Goal: Communication & Community: Answer question/provide support

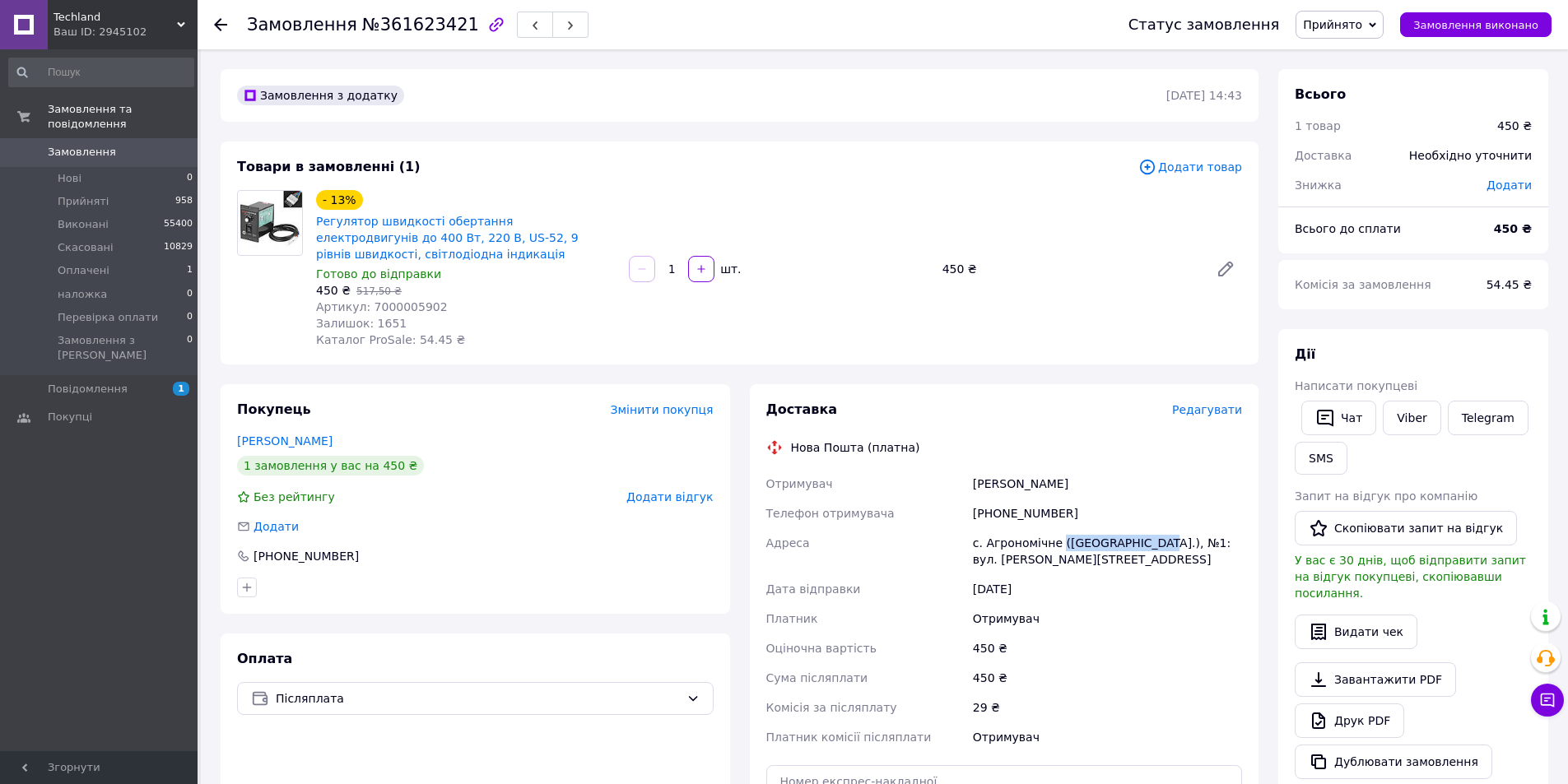
drag, startPoint x: 1056, startPoint y: 545, endPoint x: 1141, endPoint y: 543, distance: 85.0
click at [1141, 543] on div "с. Агрономічне (Вінницька обл.), №1: вул. Мічуріна, 2а" at bounding box center [1107, 550] width 276 height 46
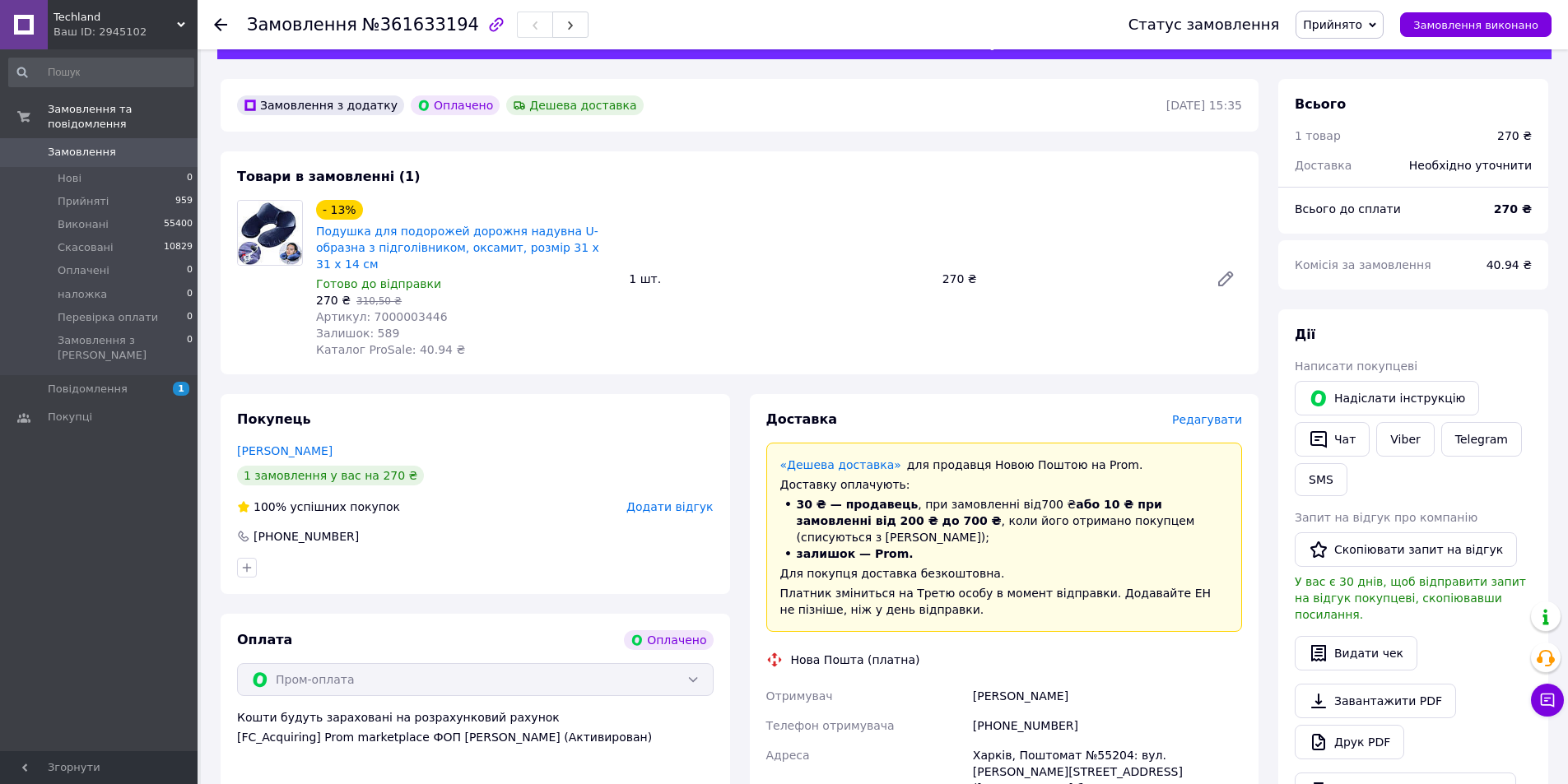
scroll to position [82, 0]
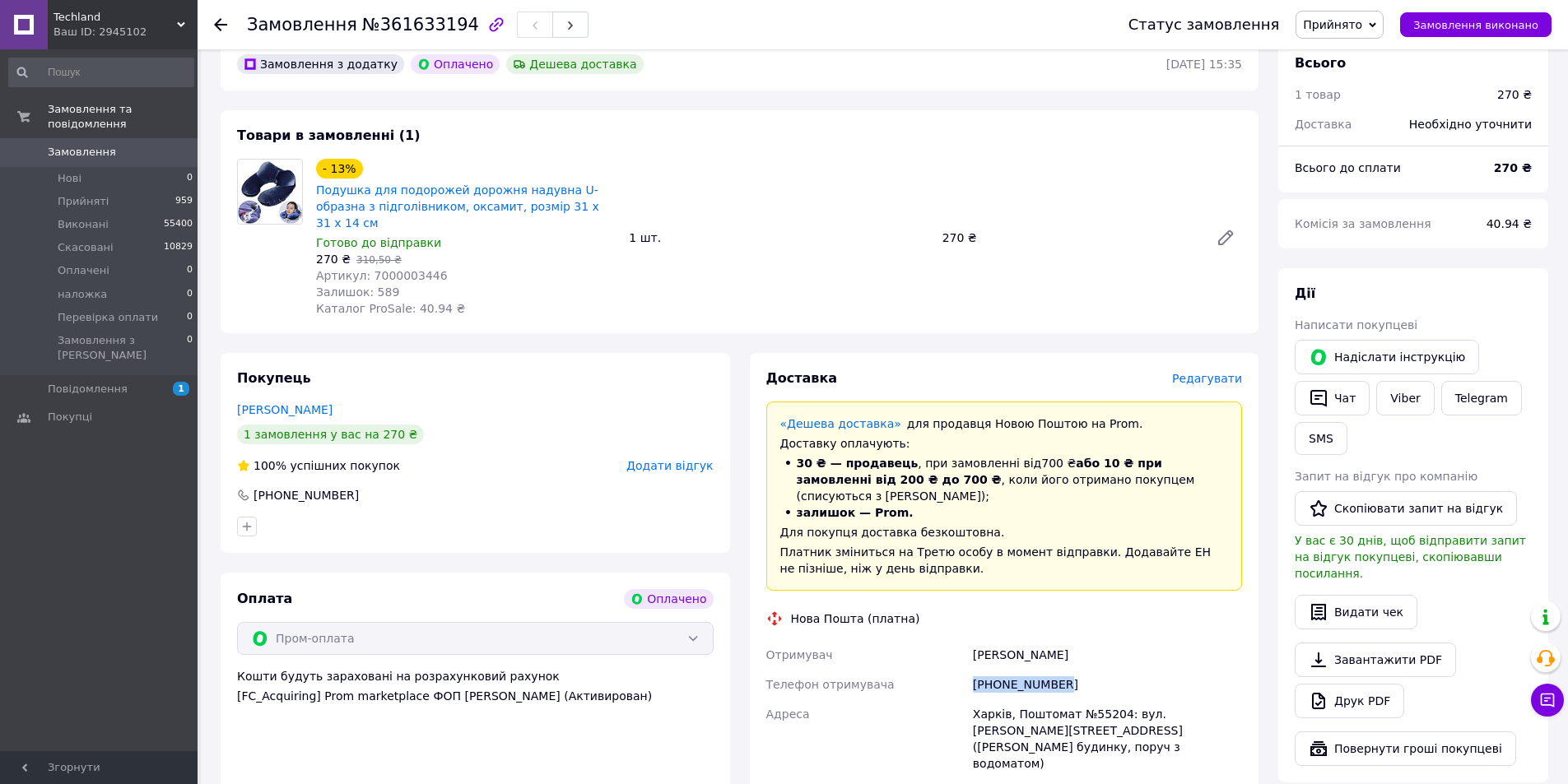
drag, startPoint x: 1059, startPoint y: 655, endPoint x: 976, endPoint y: 657, distance: 83.0
click at [976, 670] on div "[PHONE_NUMBER]" at bounding box center [1107, 684] width 276 height 29
copy div "[PHONE_NUMBER]"
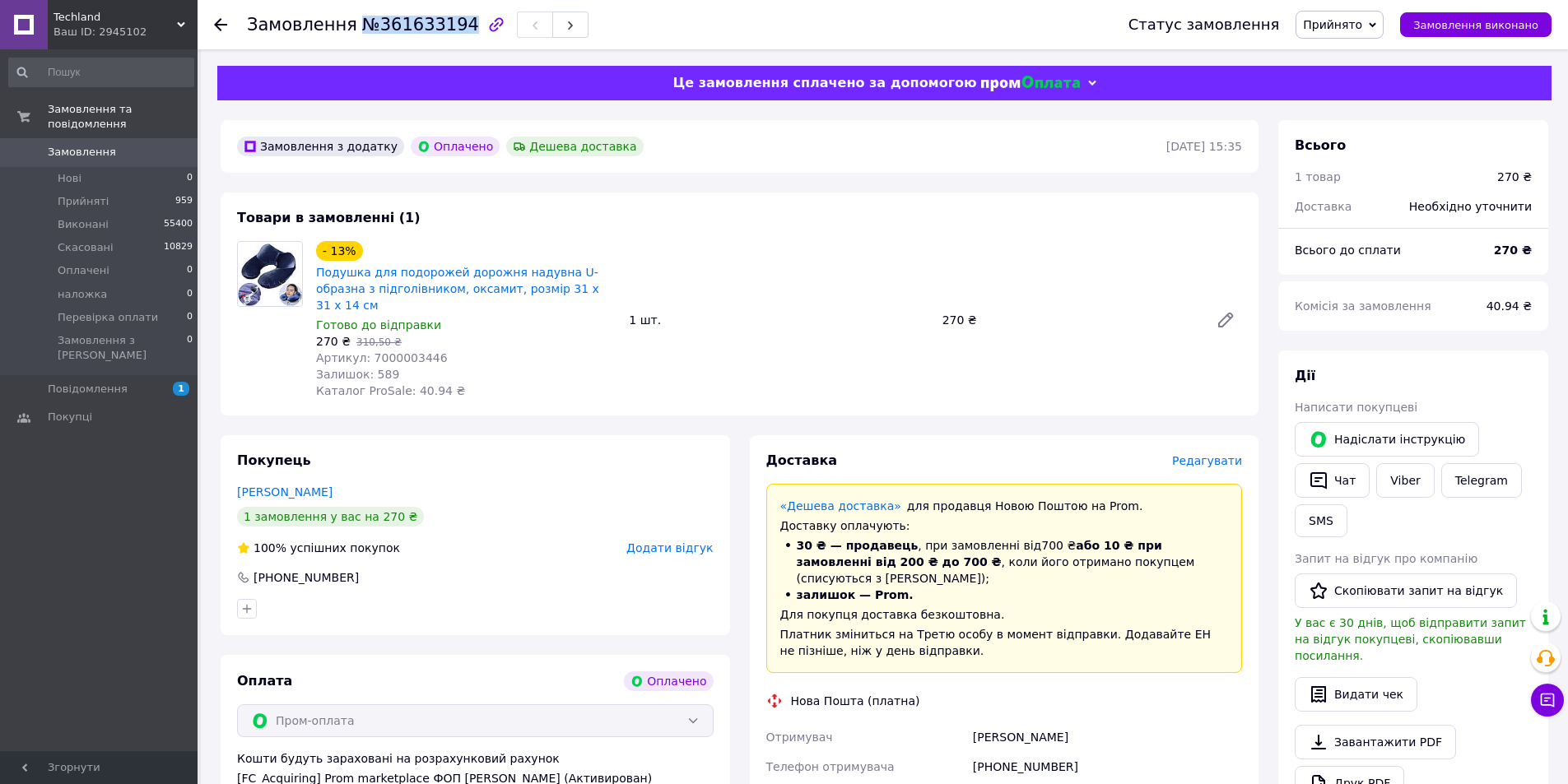
drag, startPoint x: 351, startPoint y: 26, endPoint x: 447, endPoint y: 29, distance: 96.0
click at [447, 29] on span "№361633194" at bounding box center [420, 24] width 117 height 19
copy span "№361633194"
click at [261, 375] on div at bounding box center [270, 320] width 79 height 158
drag, startPoint x: 314, startPoint y: 270, endPoint x: 563, endPoint y: 273, distance: 249.0
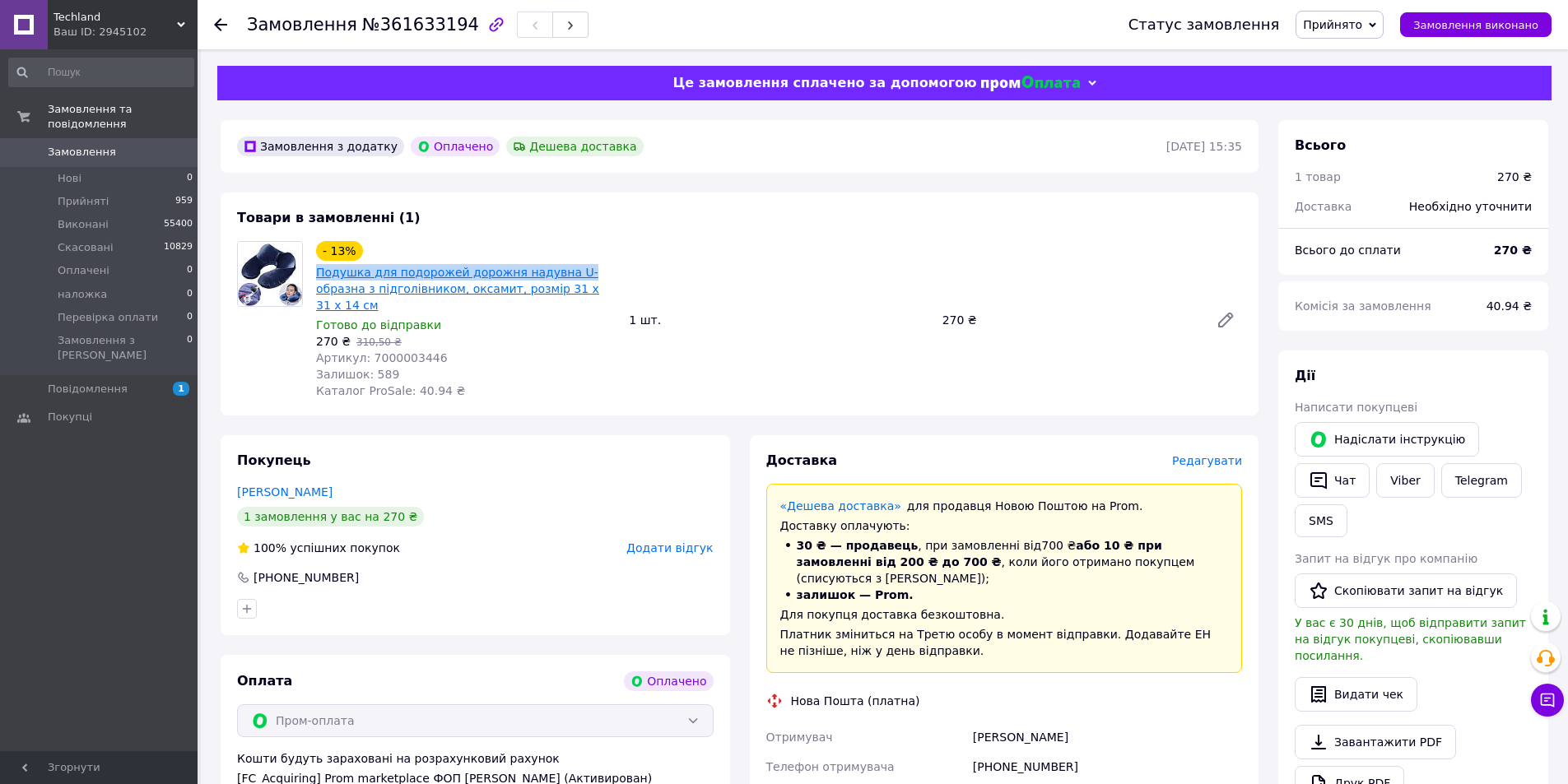
click at [563, 273] on div "- 13% Подушка для подорожей дорожня надувна U-образна з підголівником, оксамит,…" at bounding box center [466, 320] width 313 height 165
copy link "Подушка для подорожей дорожня надувна U-"
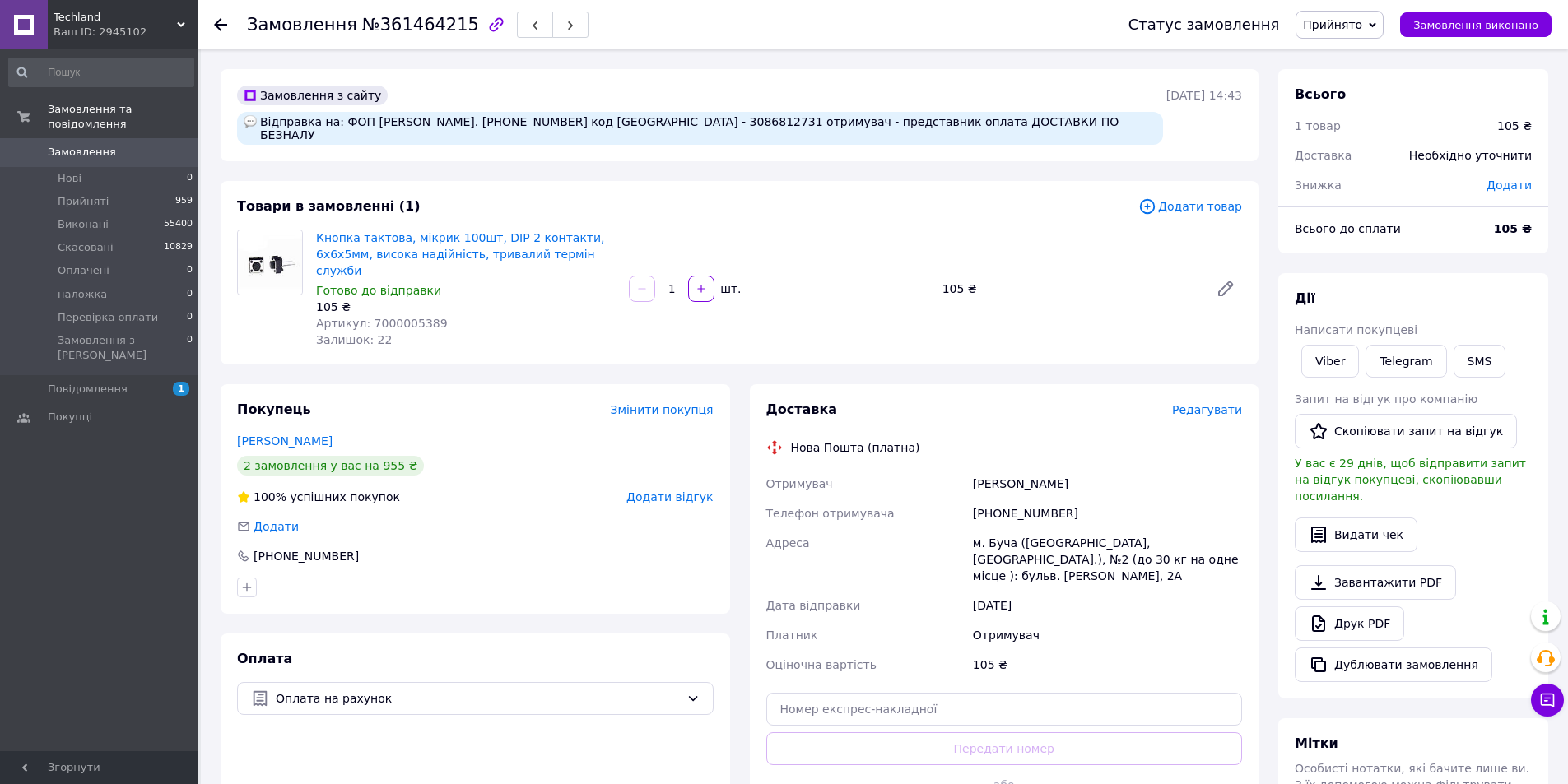
click at [755, 124] on div "Відправка на: ФОП Селюнін Костянтин Олександрович тел. 067-102-06-33 код ЄДРПОУ…" at bounding box center [700, 128] width 926 height 33
copy div "3086812731"
drag, startPoint x: 335, startPoint y: 124, endPoint x: 527, endPoint y: 129, distance: 192.1
click at [527, 129] on div "Відправка на: ФОП Селюнін Костянтин Олександрович тел. 067-102-06-33 код ЄДРПОУ…" at bounding box center [700, 128] width 926 height 33
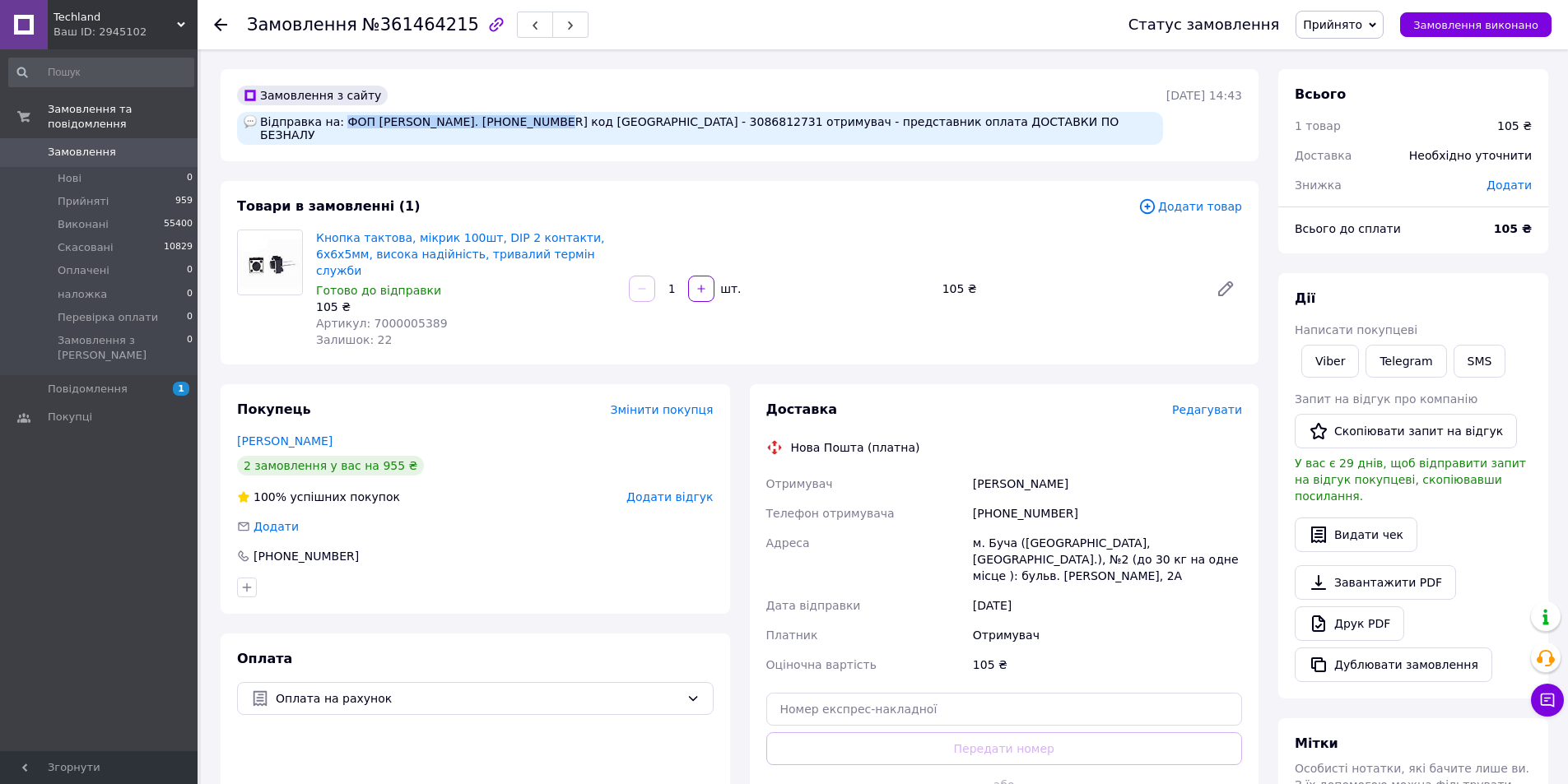
click at [344, 126] on div "Відправка на: ФОП Селюнін Костянтин Олександрович тел. 067-102-06-33 код ЄДРПОУ…" at bounding box center [700, 128] width 926 height 33
drag, startPoint x: 363, startPoint y: 124, endPoint x: 551, endPoint y: 124, distance: 188.0
click at [551, 124] on div "Відправка на: ФОП Селюнін Костянтин Олександрович тел. 067-102-06-33 код ЄДРПОУ…" at bounding box center [700, 128] width 926 height 33
copy div "Селюнін Костянтин Олександрович"
drag, startPoint x: 341, startPoint y: 118, endPoint x: 358, endPoint y: 118, distance: 17.0
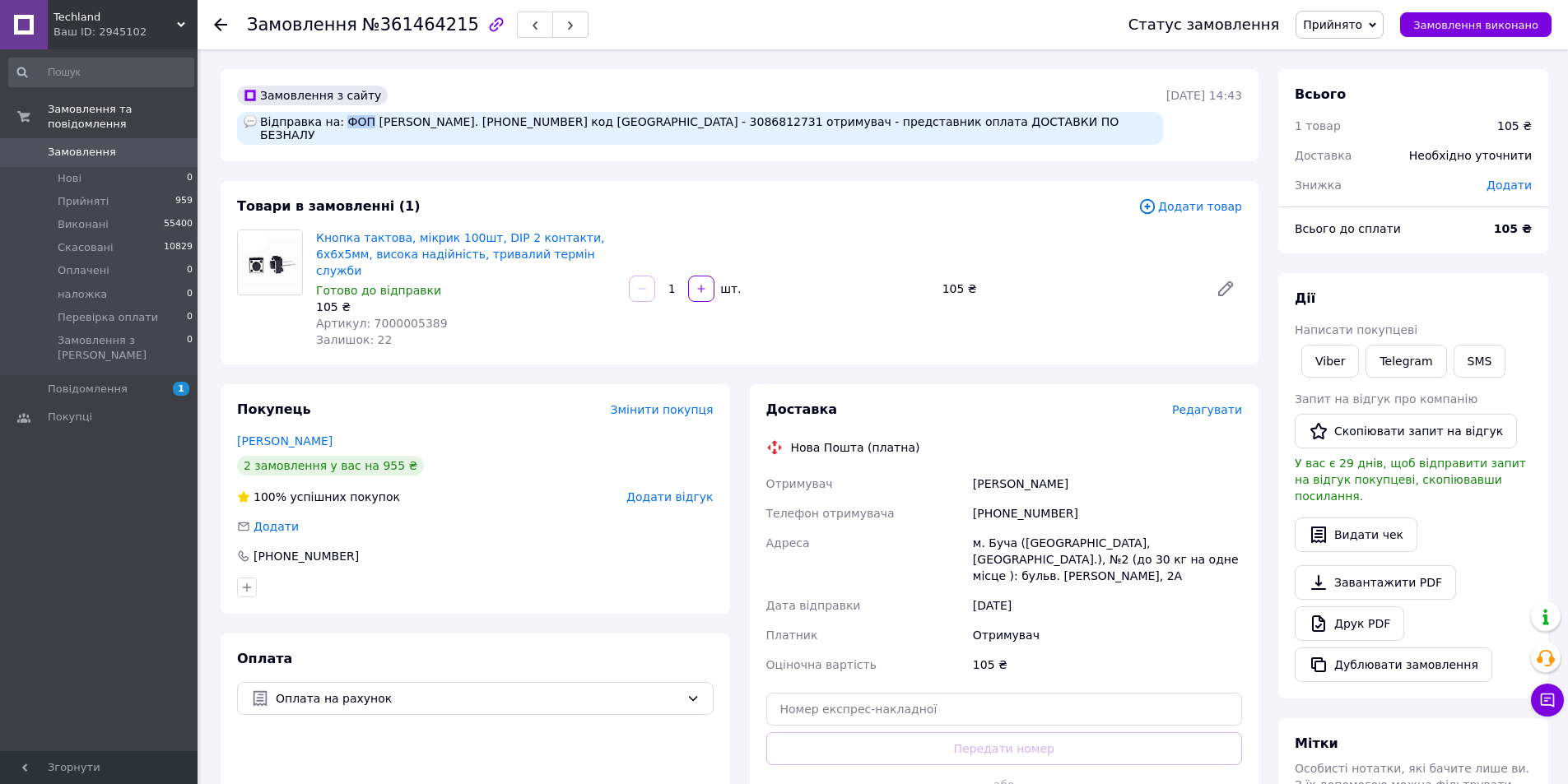
click at [358, 118] on div "Відправка на: ФОП Селюнін Костянтин Олександрович тел. 067-102-06-33 код ЄДРПОУ…" at bounding box center [700, 128] width 926 height 33
copy div "ФОП"
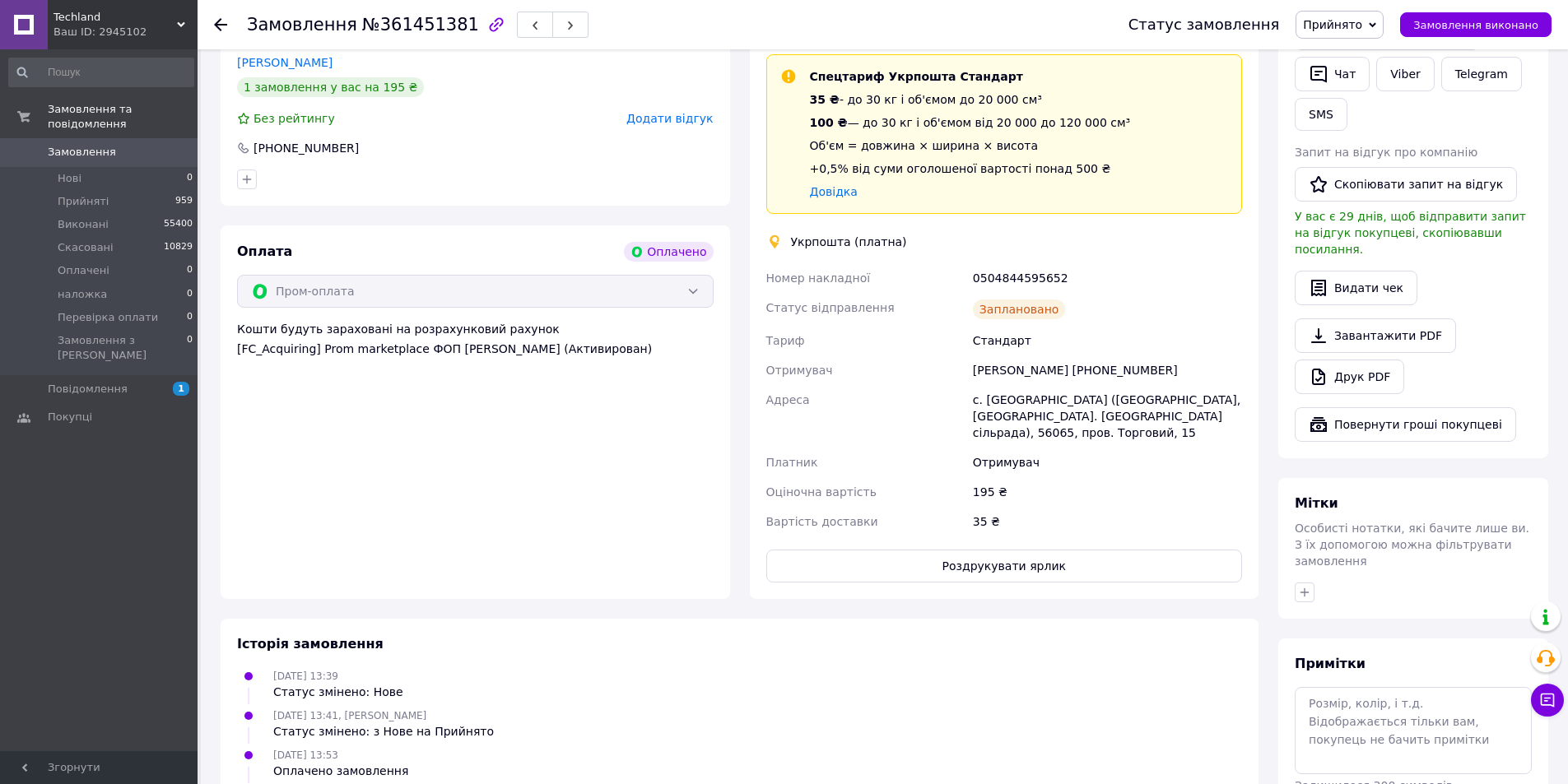
scroll to position [411, 0]
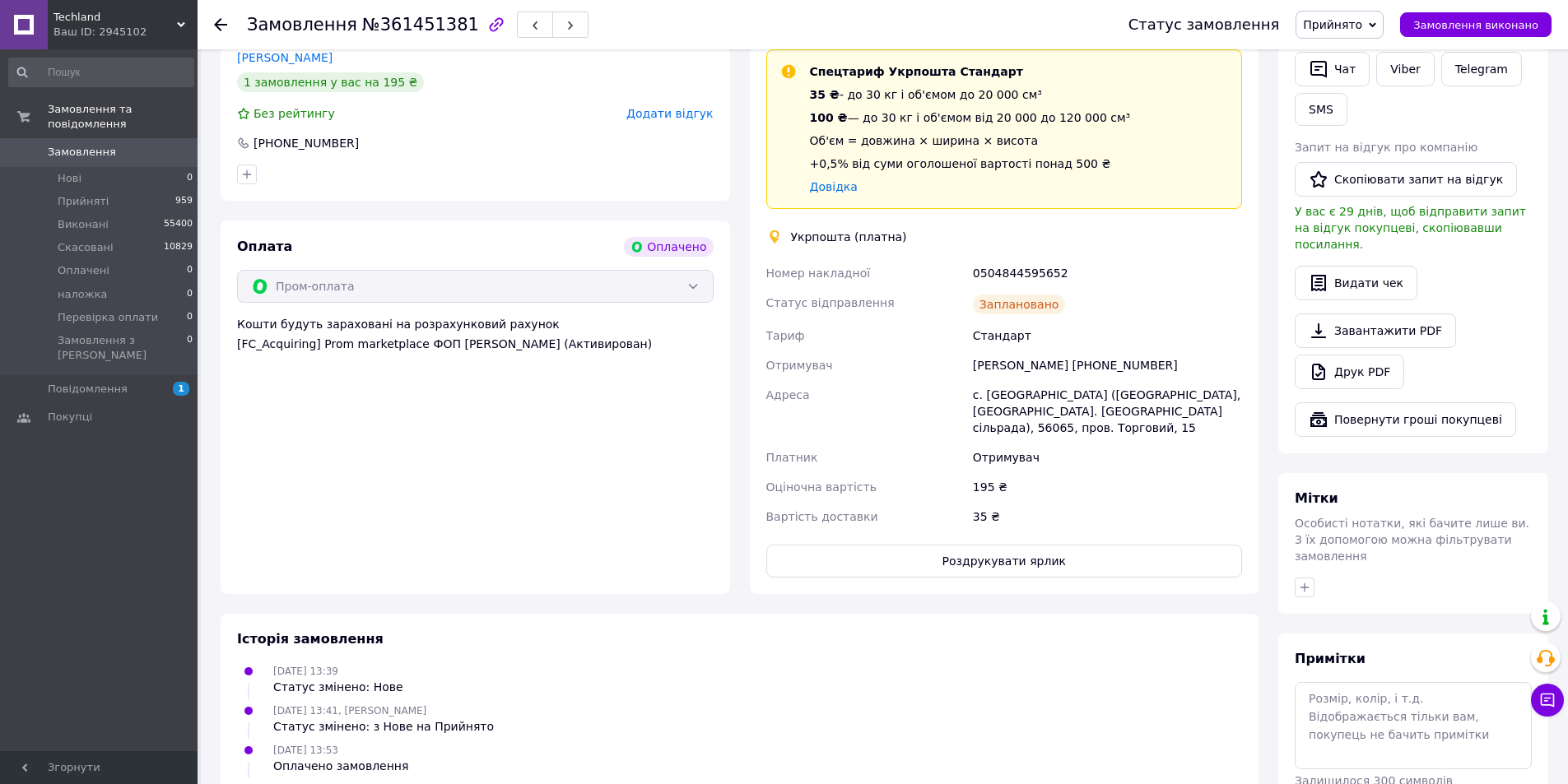
click at [1030, 537] on div "Доставка Редагувати Спецтариф Укрпошта Стандарт 35 ₴ - до 30 кг і об'ємом до 20…" at bounding box center [1004, 297] width 477 height 560
click at [1029, 555] on button "Роздрукувати ярлик" at bounding box center [1004, 560] width 477 height 33
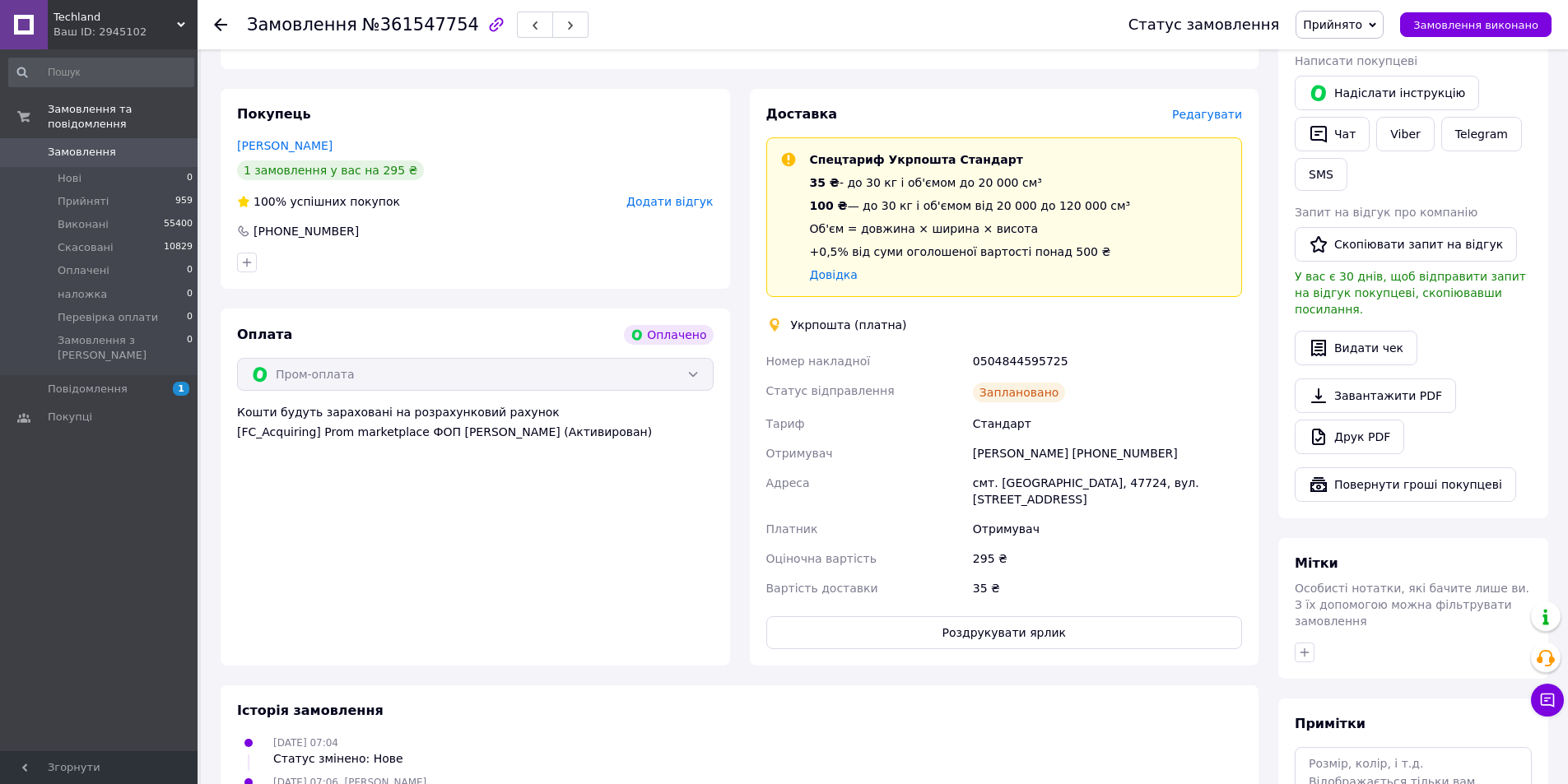
scroll to position [411, 0]
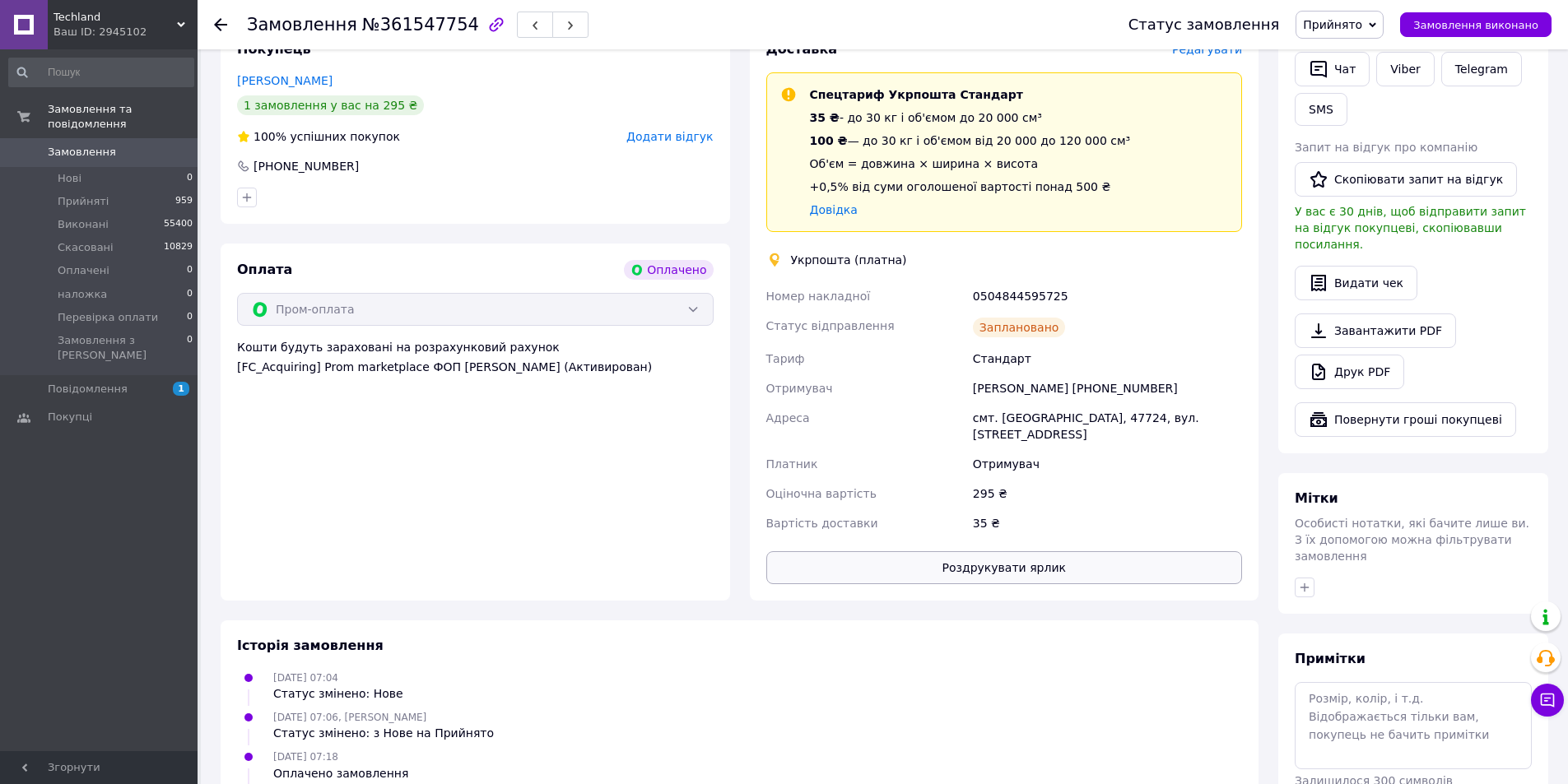
click at [988, 551] on button "Роздрукувати ярлик" at bounding box center [1004, 567] width 477 height 33
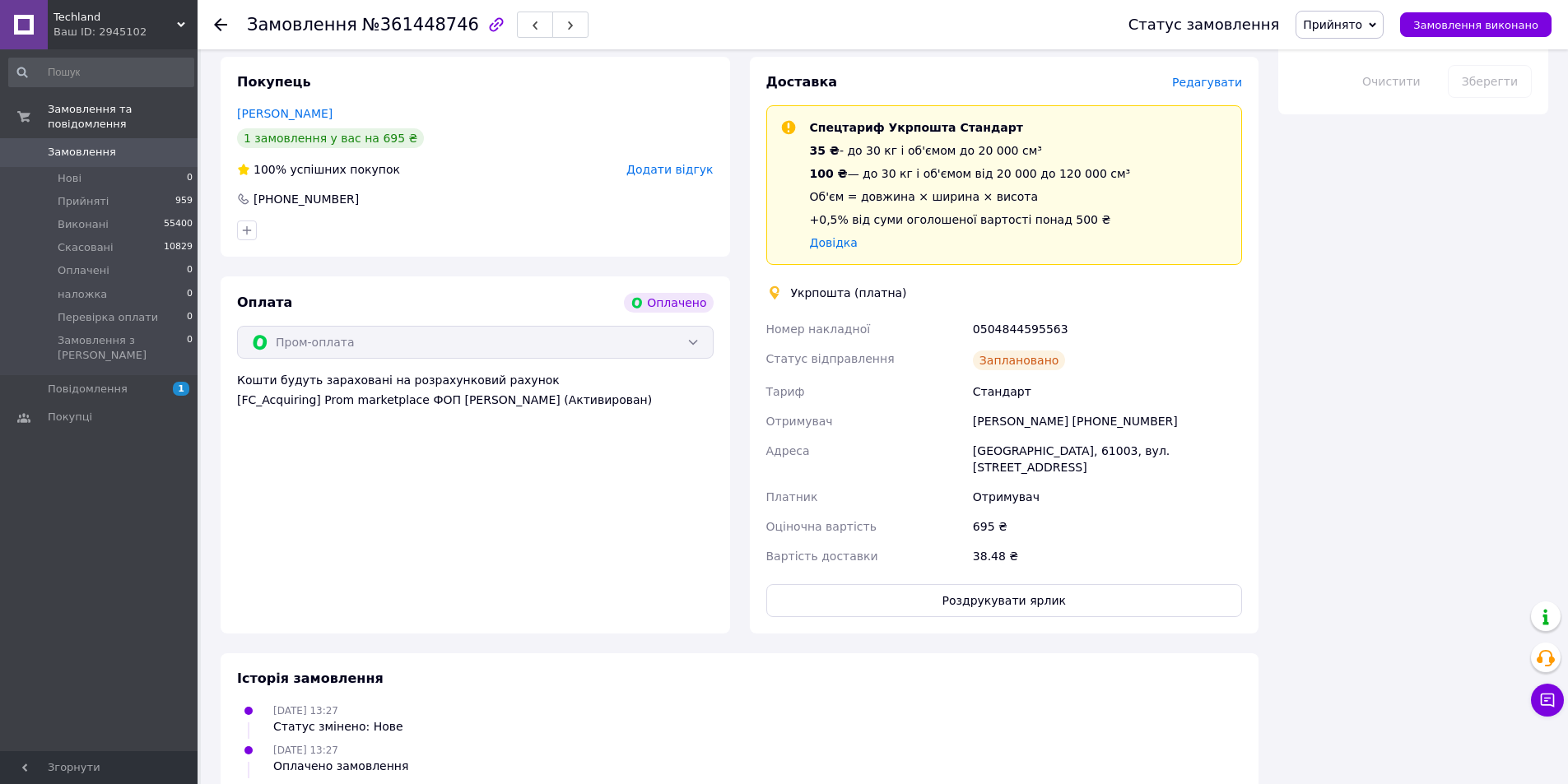
scroll to position [1151, 0]
click at [1044, 581] on button "Роздрукувати ярлик" at bounding box center [1004, 597] width 477 height 33
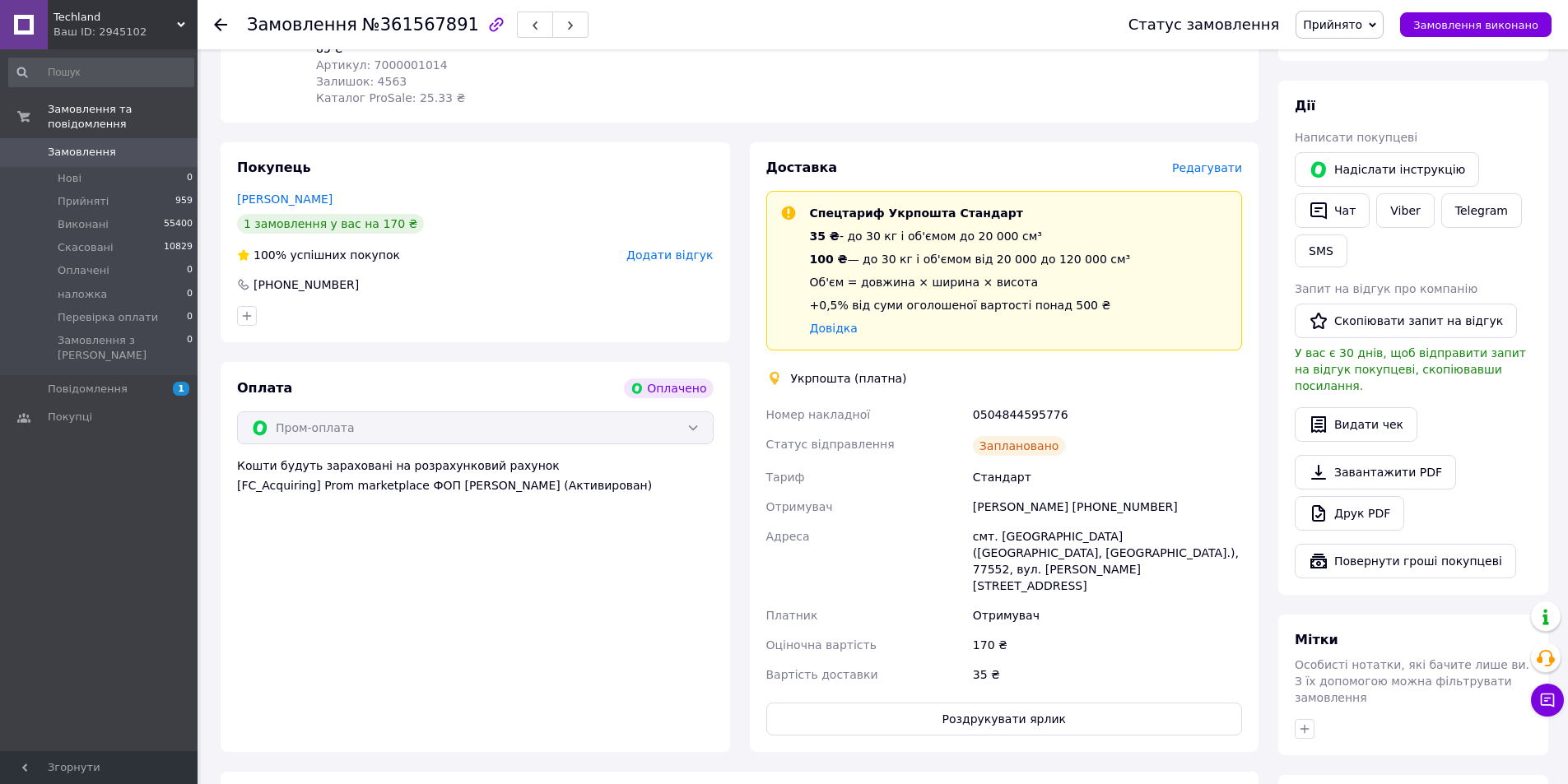
scroll to position [329, 0]
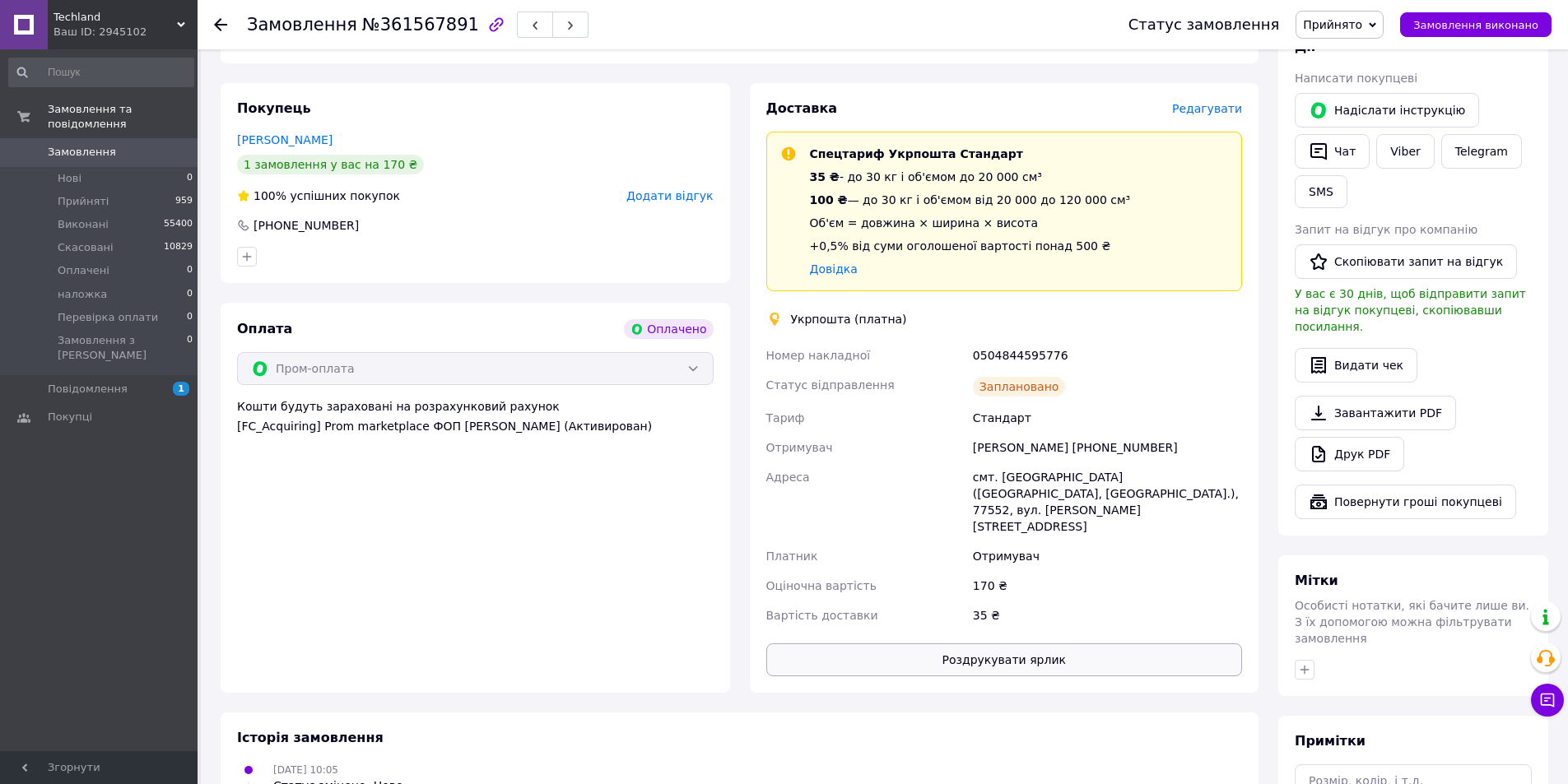
click at [1036, 643] on button "Роздрукувати ярлик" at bounding box center [1004, 659] width 477 height 33
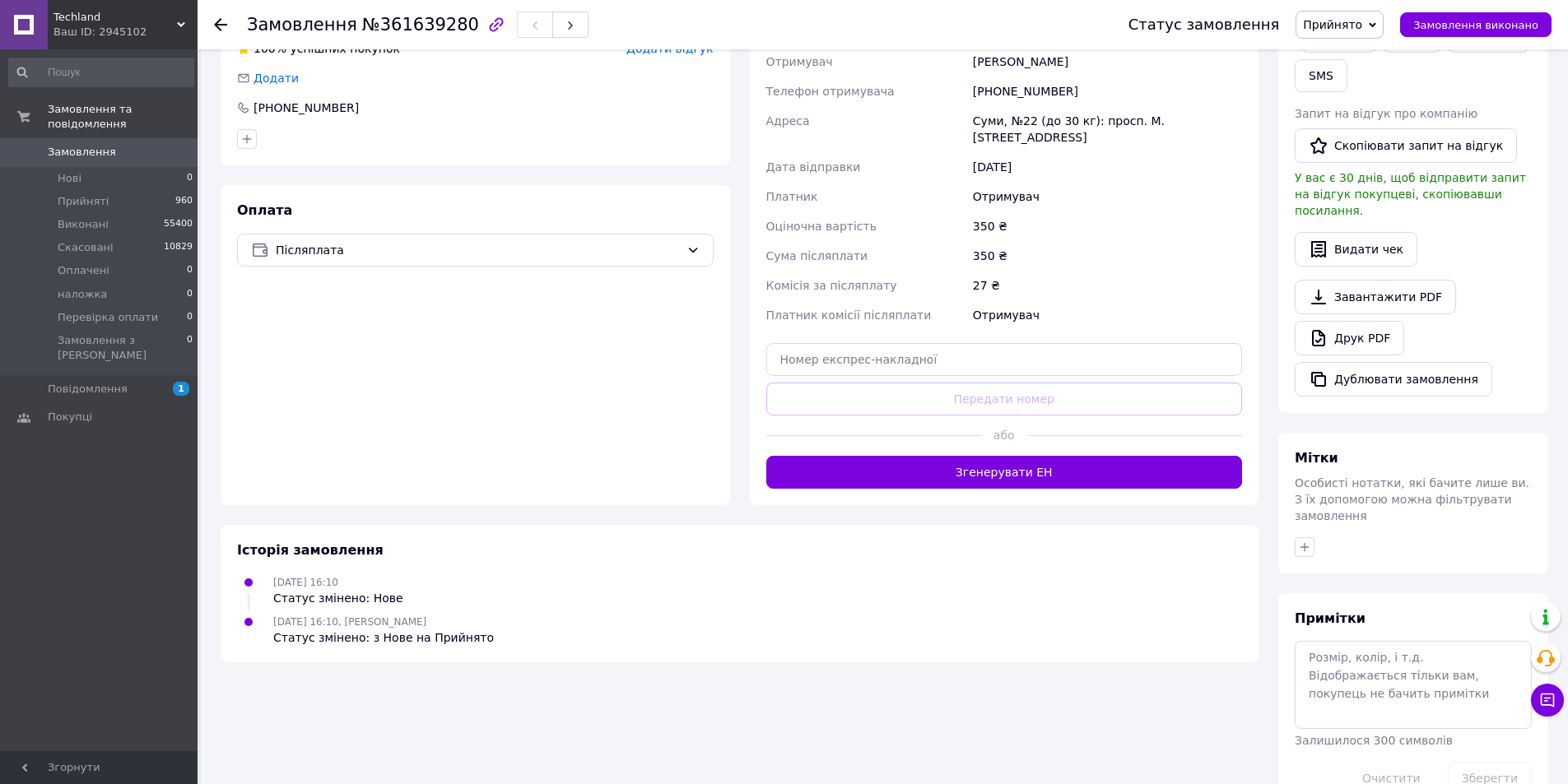
scroll to position [397, 0]
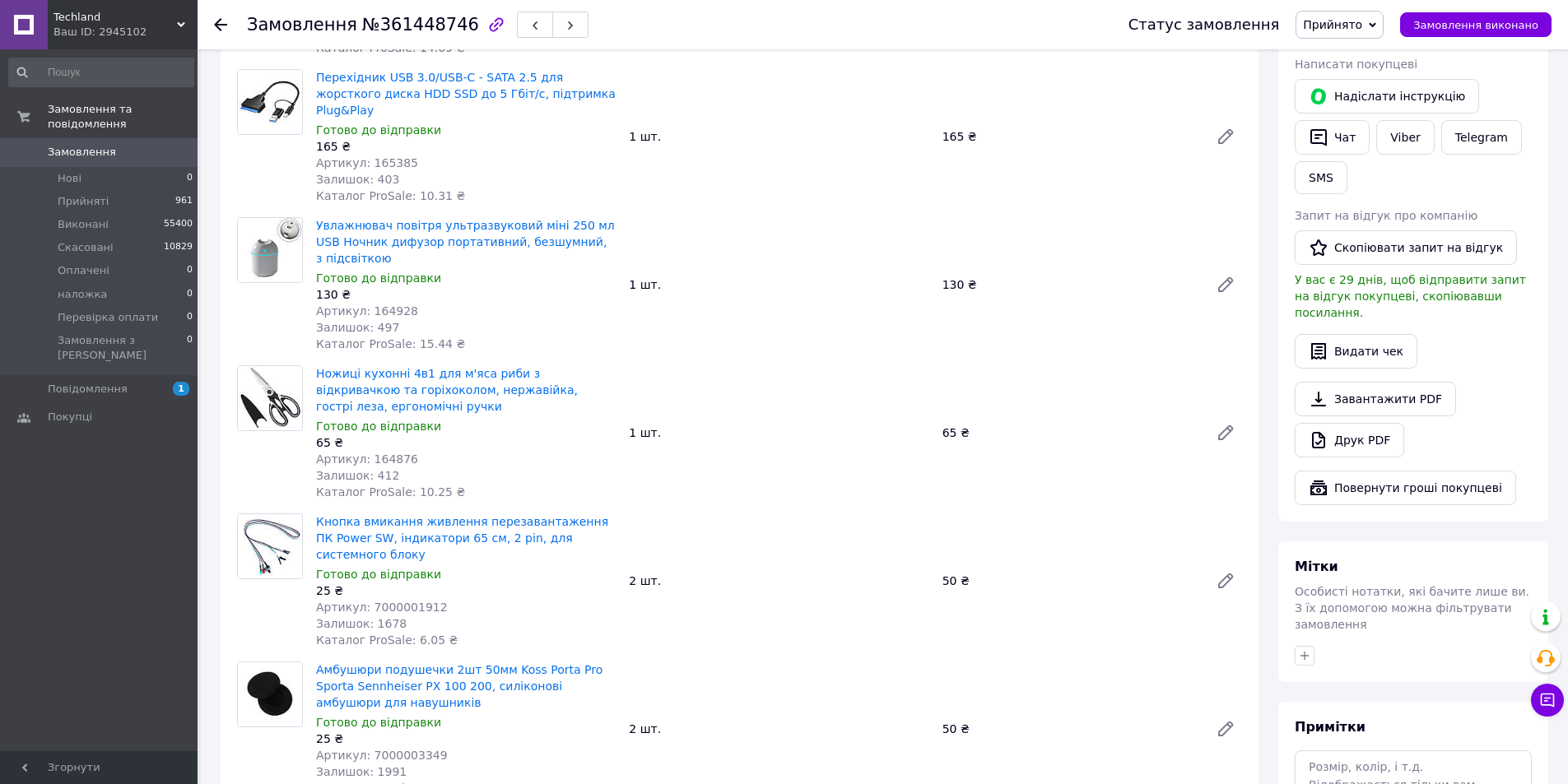
scroll to position [411, 0]
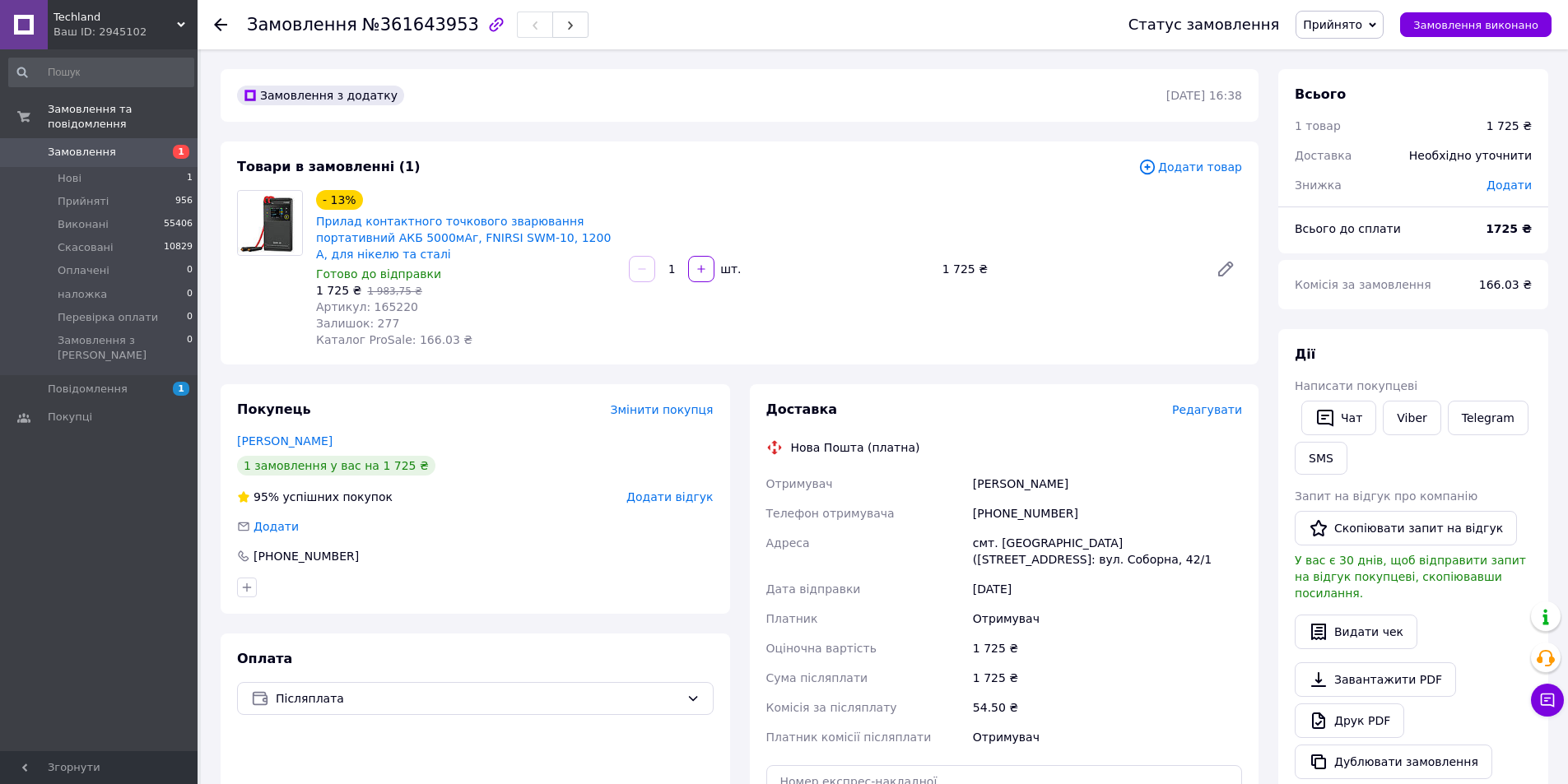
click at [98, 145] on span "Замовлення" at bounding box center [82, 152] width 68 height 15
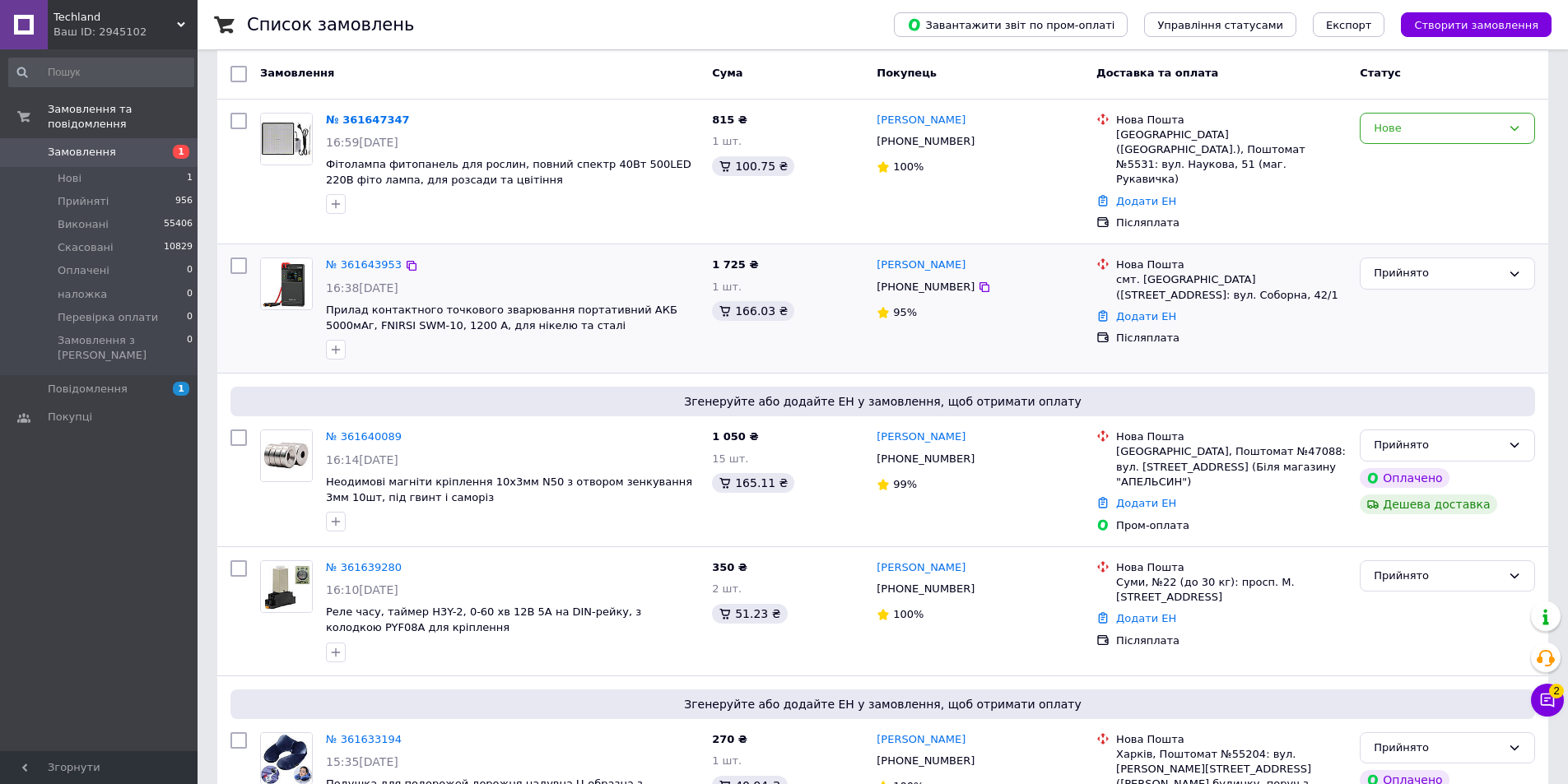
scroll to position [82, 0]
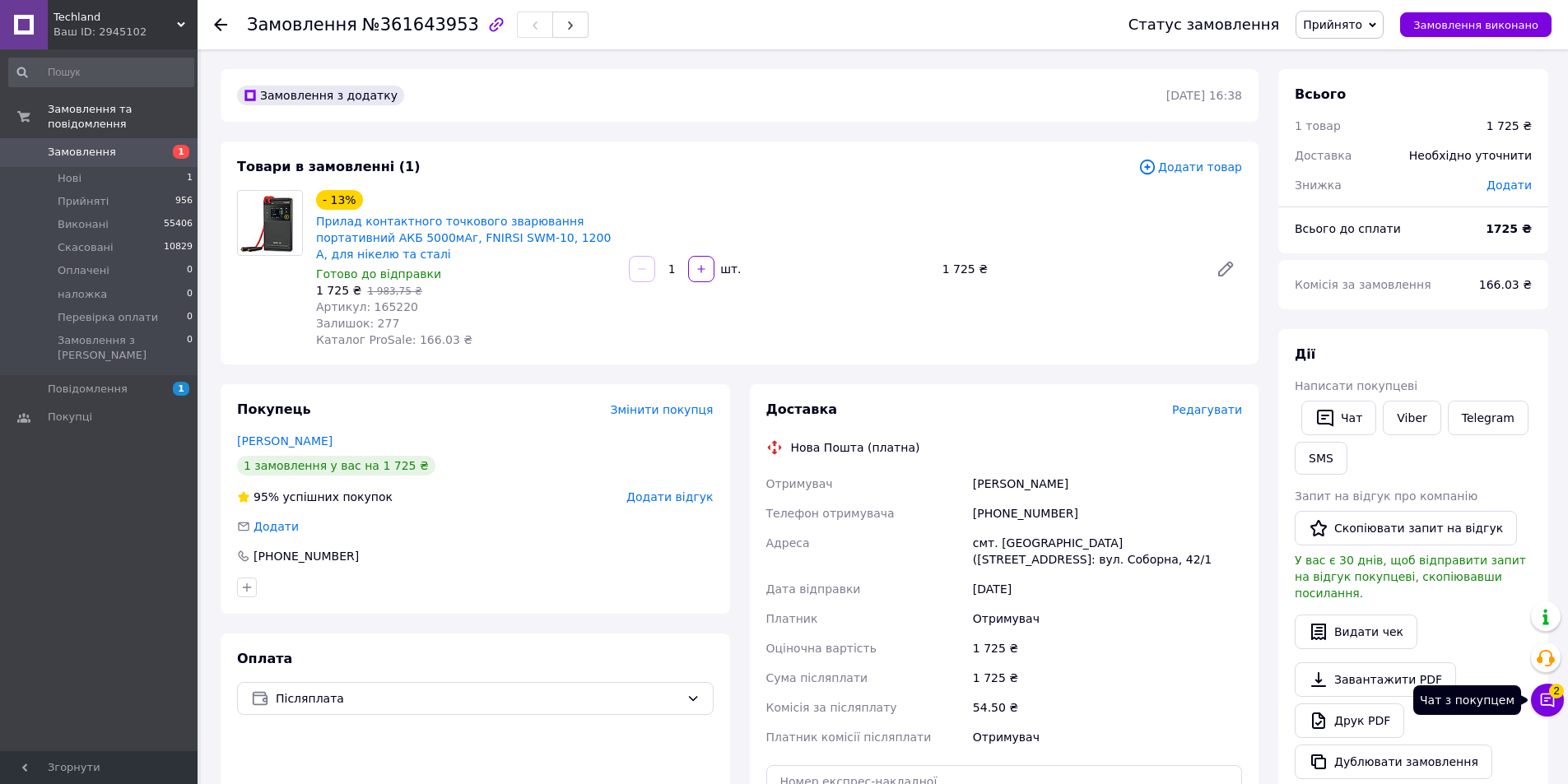
click at [1540, 693] on button "Чат з покупцем 2" at bounding box center [1547, 699] width 33 height 33
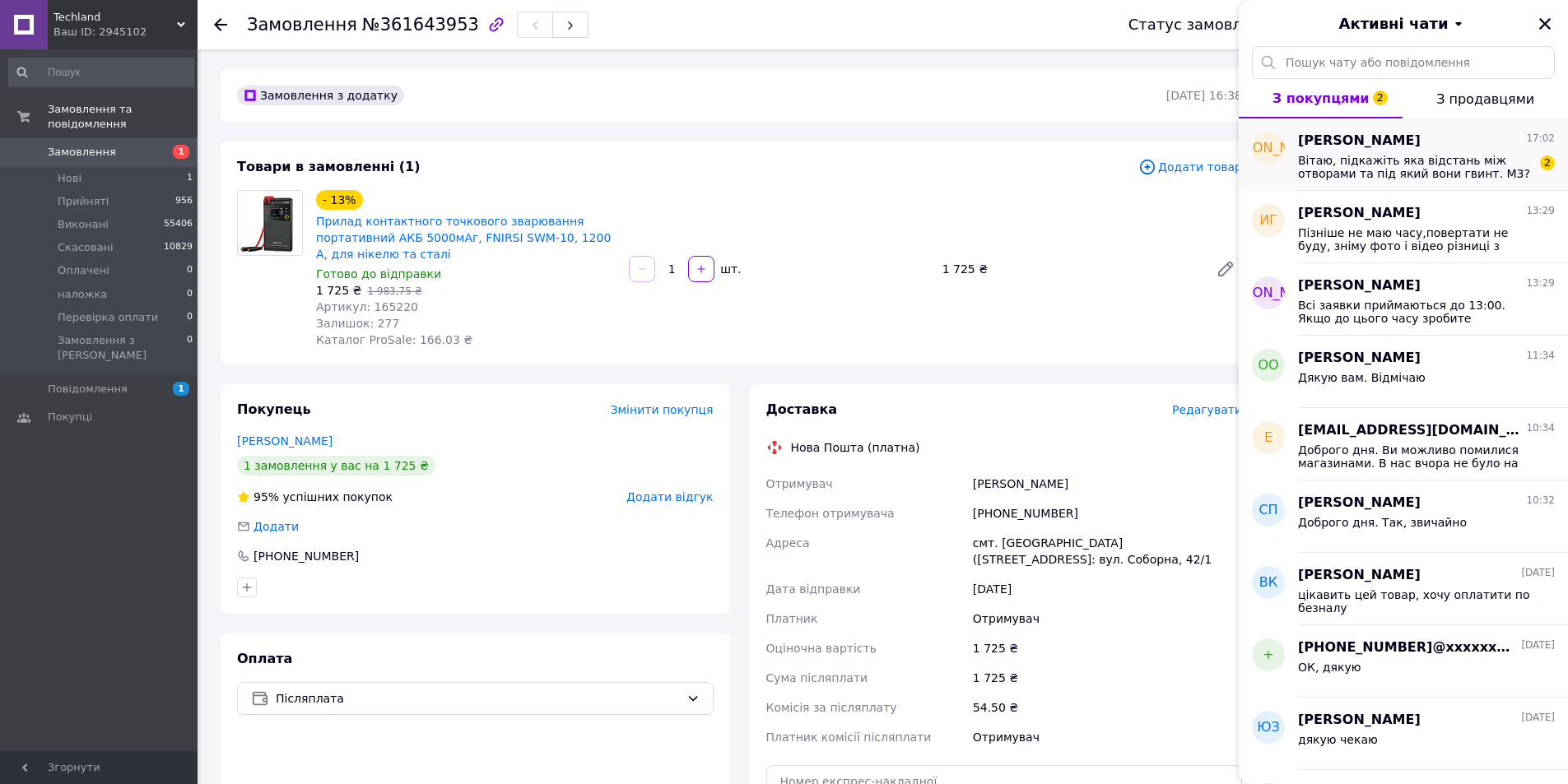
click at [1358, 162] on span "Вітаю, підкажіть яка відстань між отворами та під який вони гвинт. М3?" at bounding box center [1415, 166] width 234 height 26
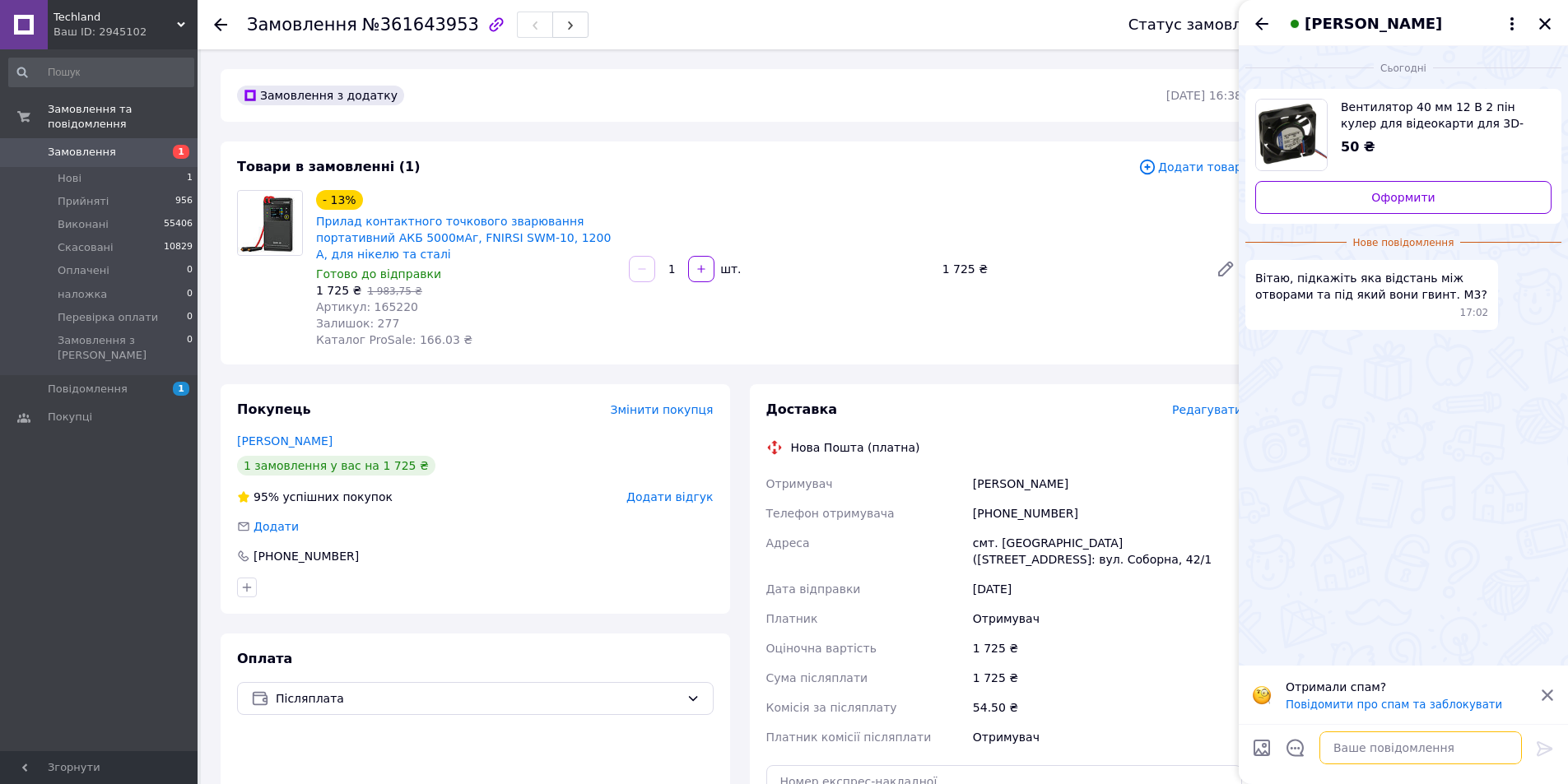
click at [1349, 739] on textarea at bounding box center [1420, 747] width 203 height 33
type textarea "м"
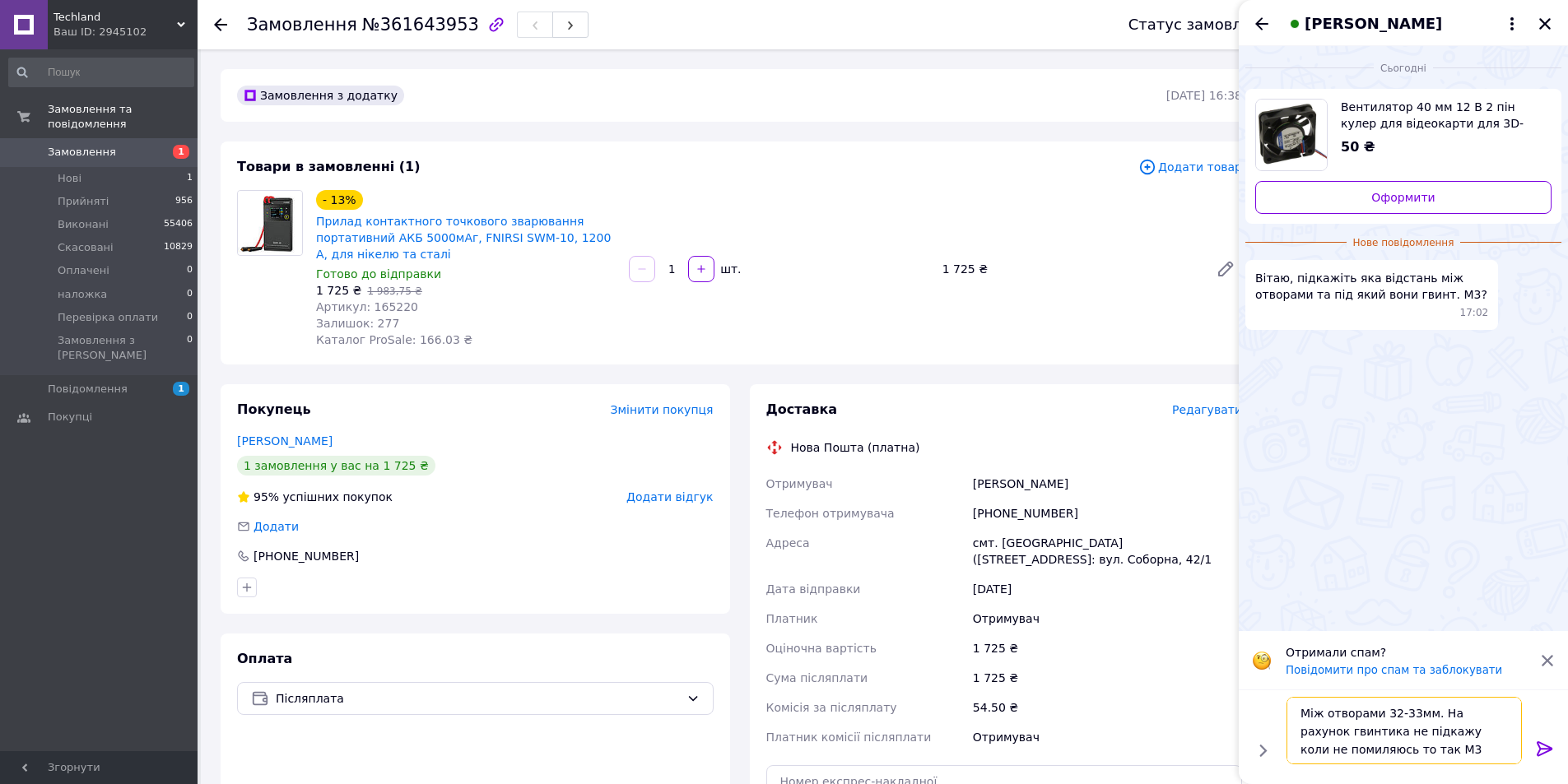
click at [1361, 752] on textarea "Між отворами 32-33мм. На рахунок гвинтика не підкажу коли не помиляюсь то так М3" at bounding box center [1404, 730] width 235 height 67
click at [1406, 727] on textarea "Між отворами 32-33мм. На рахунок гвинтика не підкажу коли не помиляюсь то так М3" at bounding box center [1404, 730] width 235 height 67
click at [1363, 745] on textarea "Між отворами 32-33мм. На рахунок гвинтика не підкажу, коли не помиляюсь то так …" at bounding box center [1404, 730] width 235 height 67
click at [1359, 750] on textarea "Між отворами 32-33мм. На рахунок гвинтика не підкажу, коли не помиляюсь то так …" at bounding box center [1404, 730] width 235 height 67
type textarea "Між отворами 32-33мм. На рахунок гвинтика не підкажу, коли не помиляюсь, то так…"
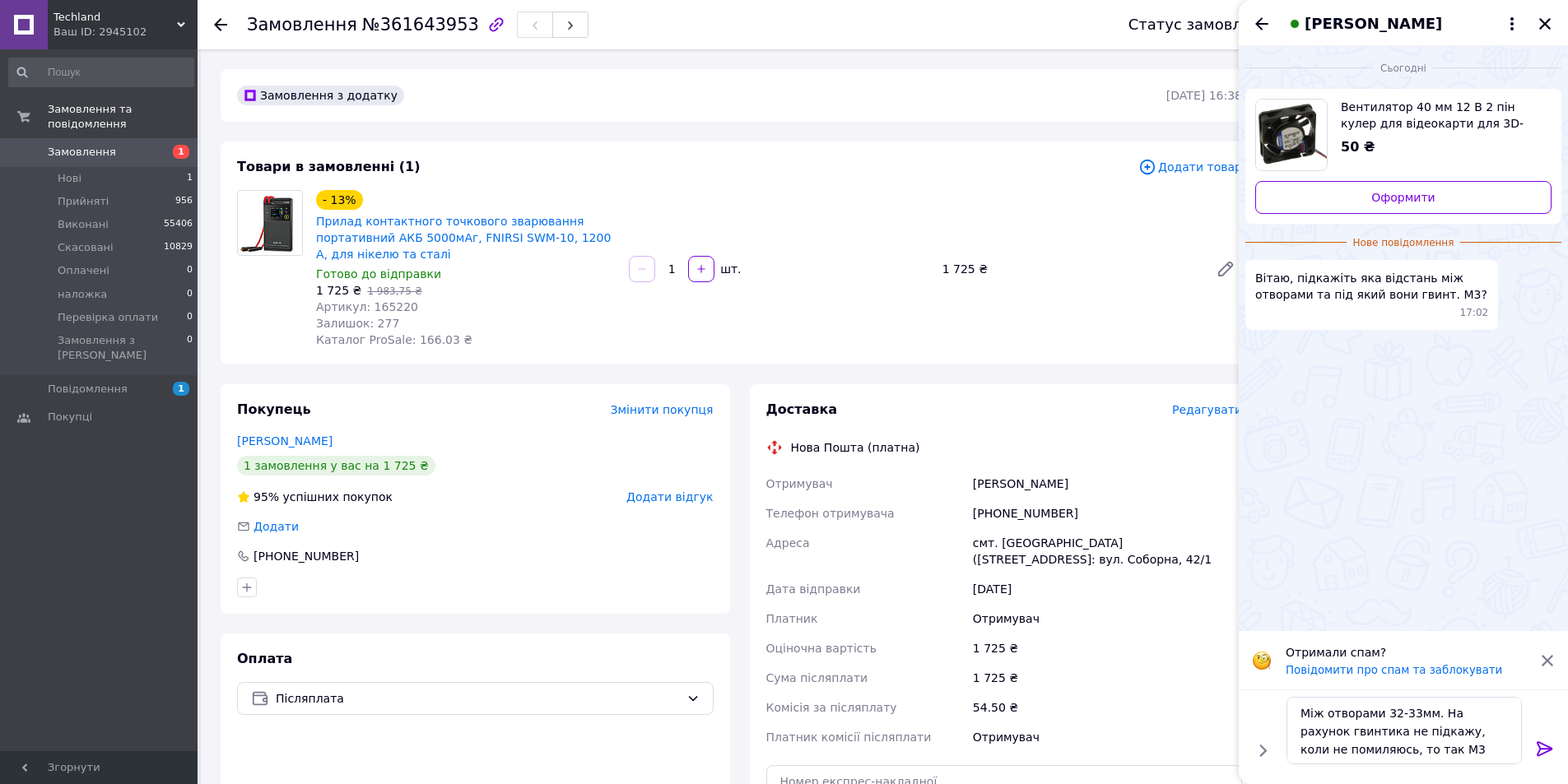
click at [1546, 749] on icon at bounding box center [1544, 749] width 16 height 15
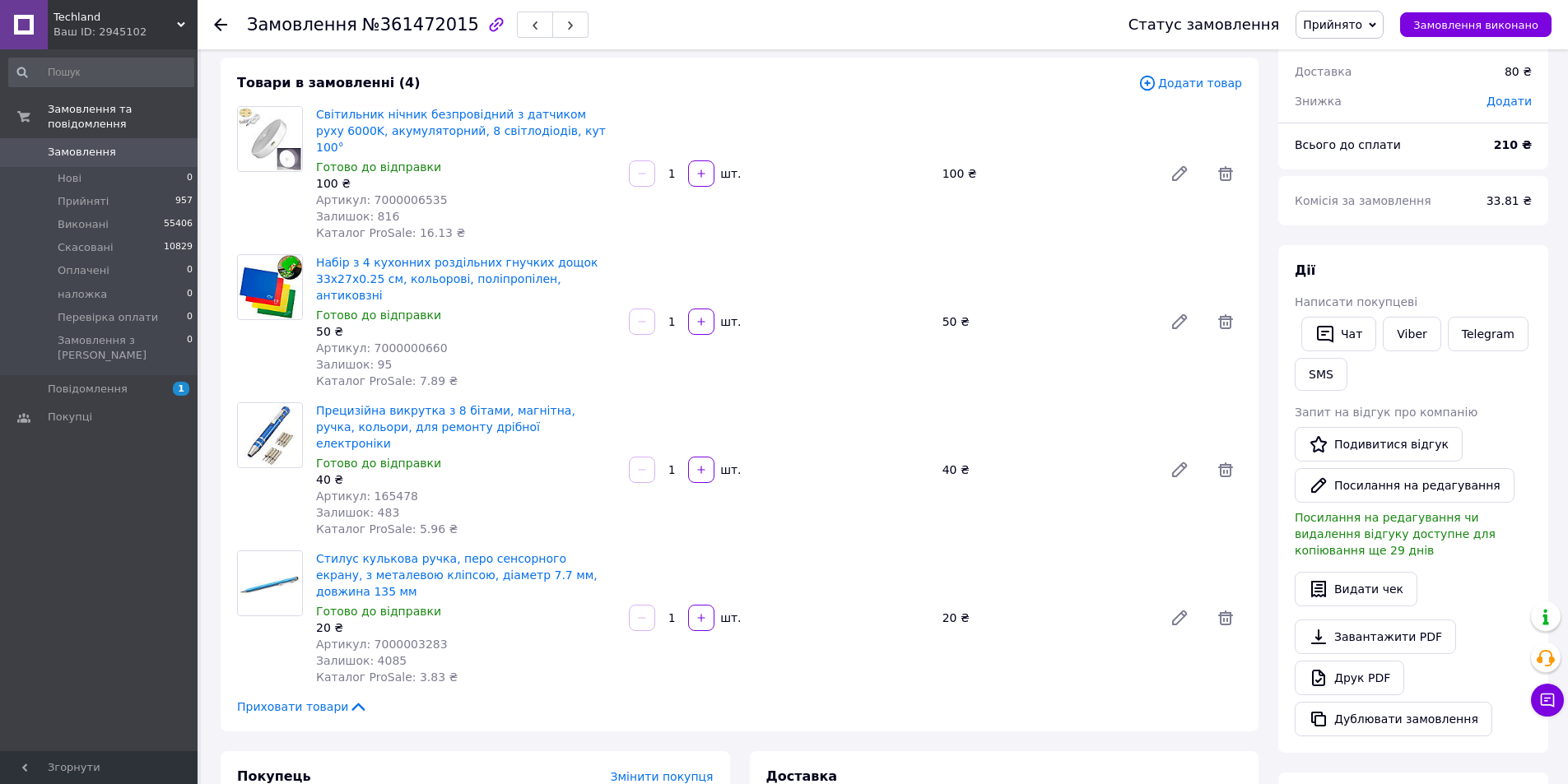
scroll to position [82, 0]
